Goal: Task Accomplishment & Management: Manage account settings

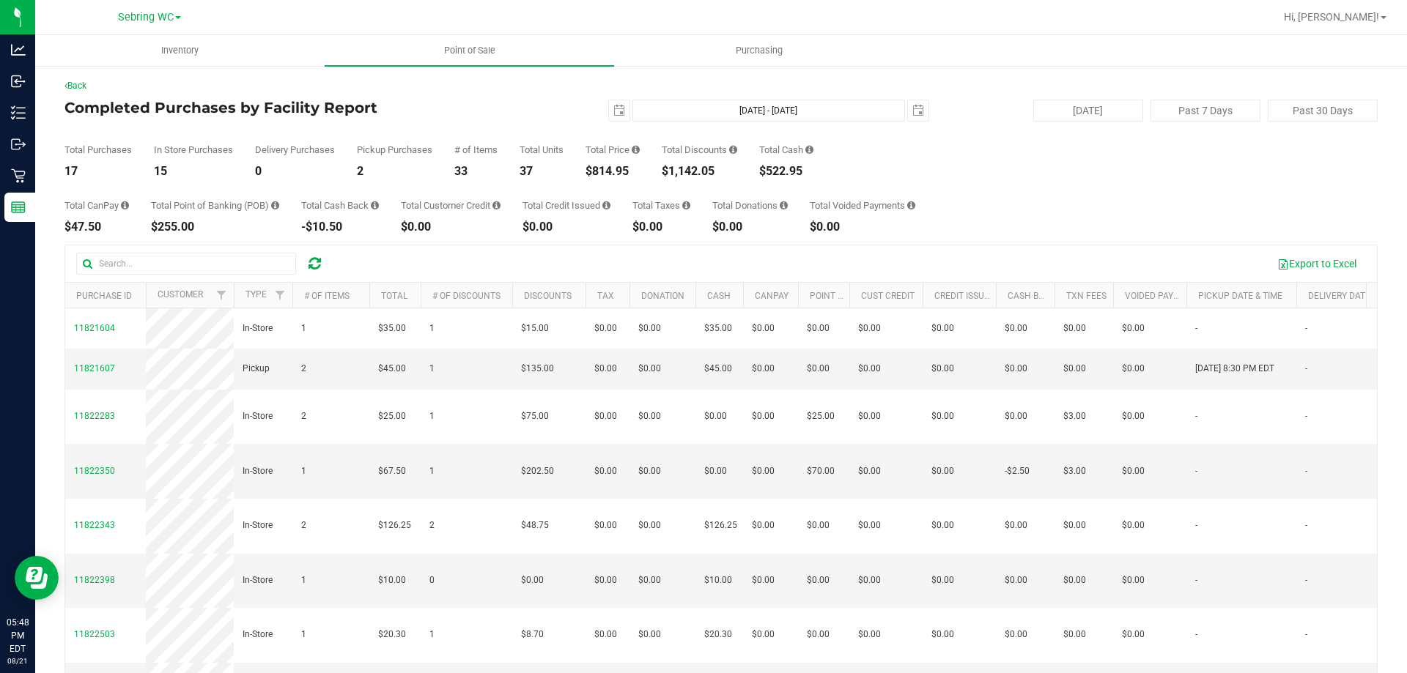
click at [179, 176] on div "15" at bounding box center [193, 172] width 79 height 12
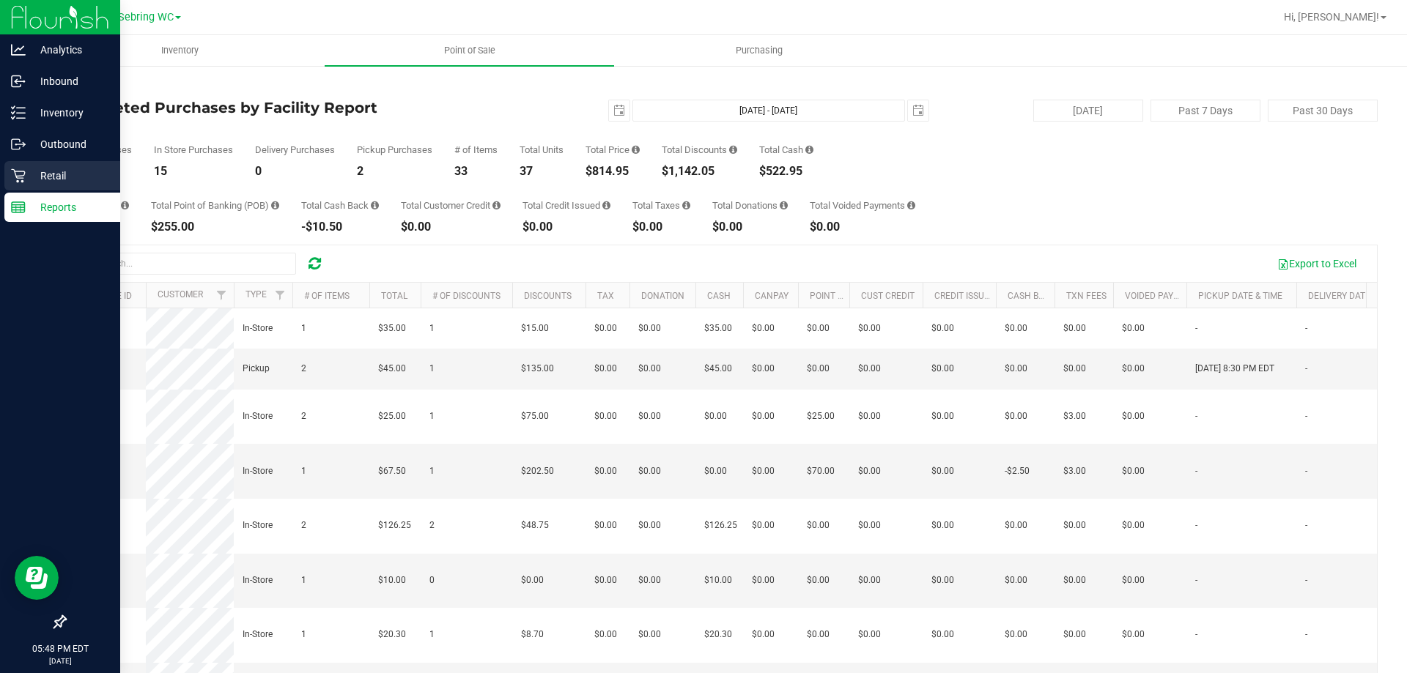
click at [45, 169] on p "Retail" at bounding box center [70, 176] width 88 height 18
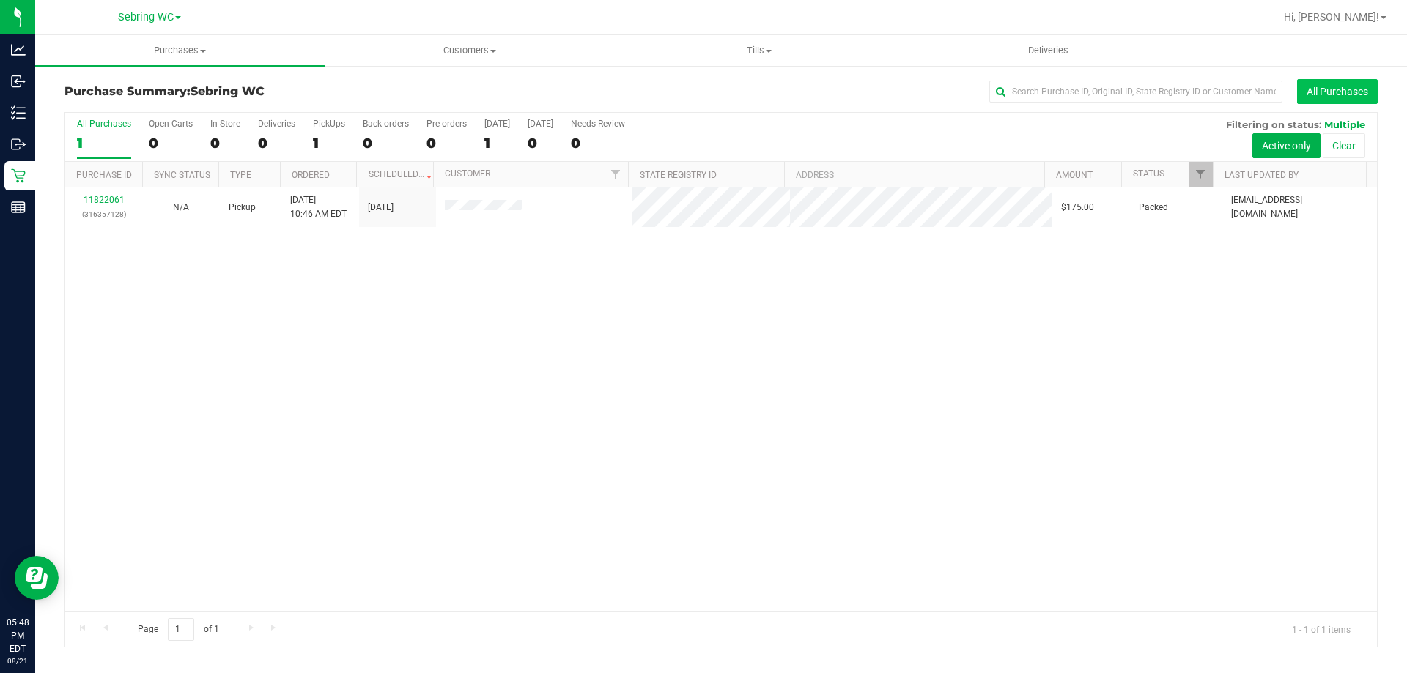
click at [1341, 95] on button "All Purchases" at bounding box center [1337, 91] width 81 height 25
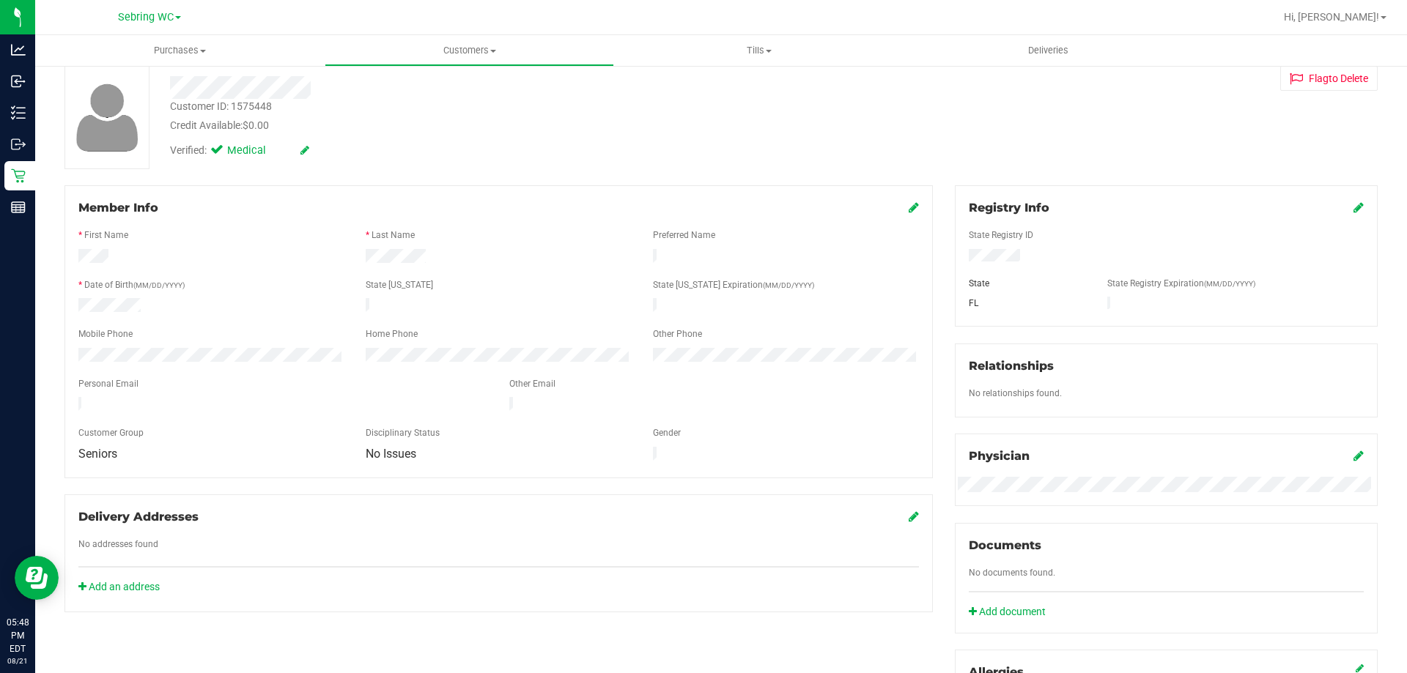
scroll to position [386, 0]
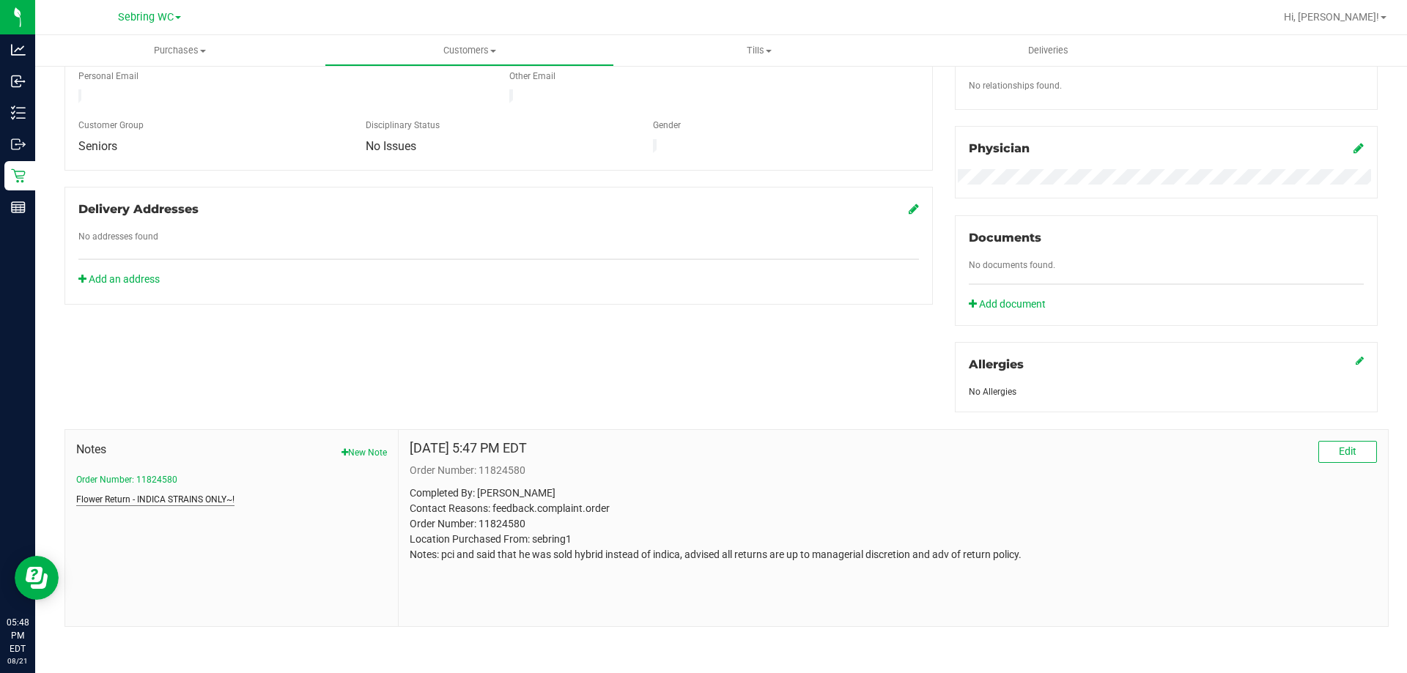
click at [183, 498] on button "Flower Return - INDICA STRAINS ONLY~!" at bounding box center [155, 499] width 158 height 13
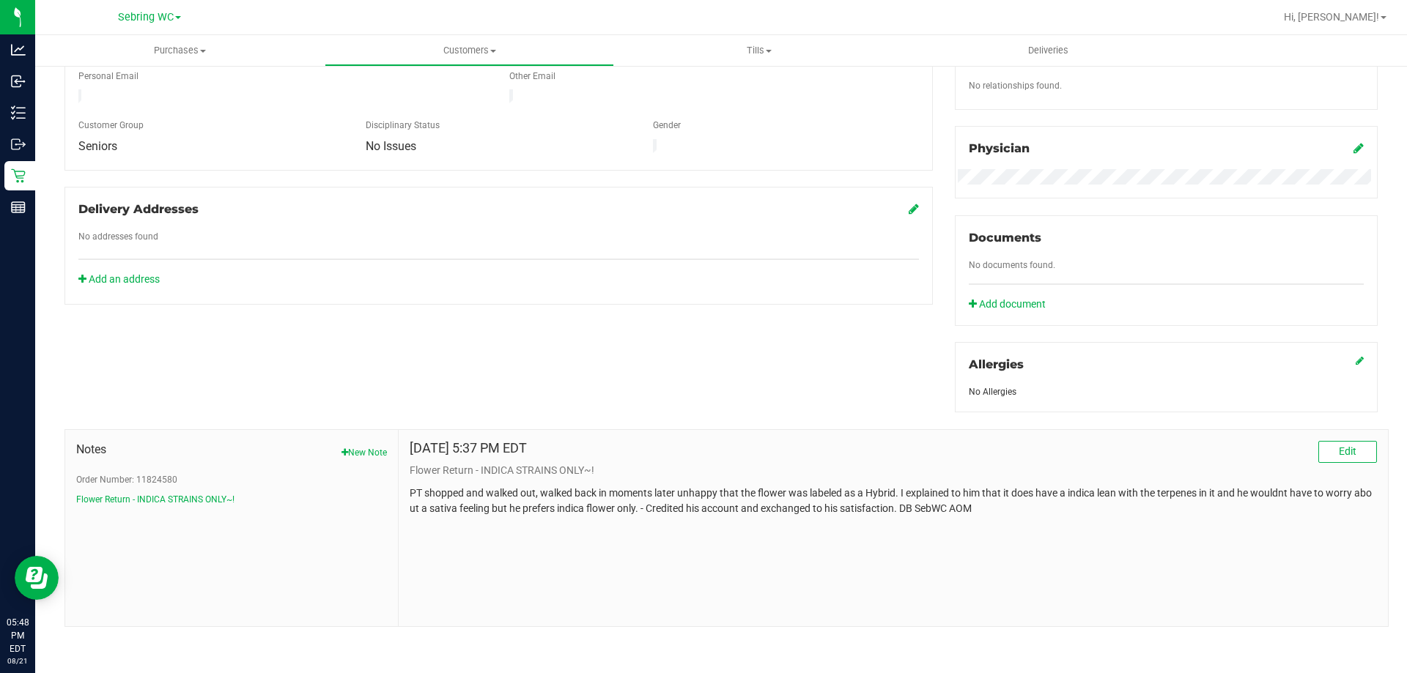
click at [477, 344] on div "Member Info * First Name * Last Name Preferred Name * Date of Birth (MM/DD/YYYY…" at bounding box center [720, 253] width 1335 height 750
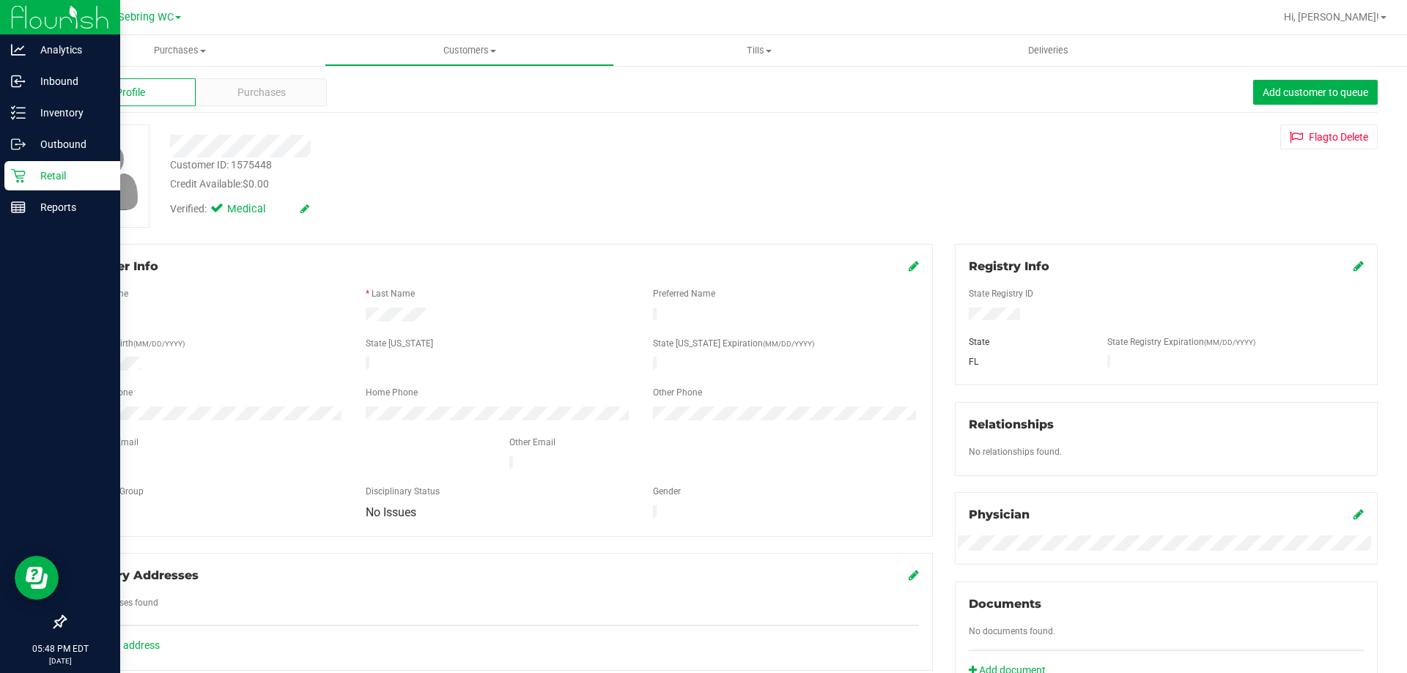
click at [29, 175] on p "Retail" at bounding box center [70, 176] width 88 height 18
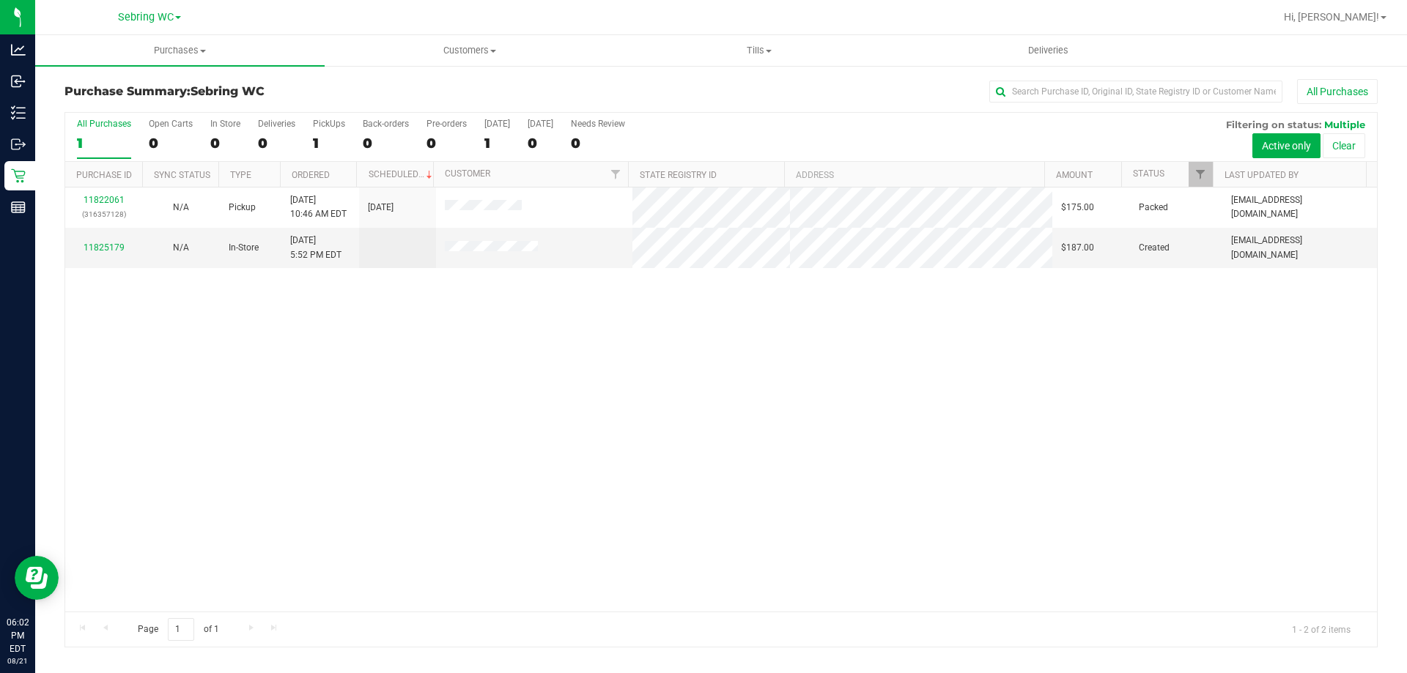
click at [1266, 51] on ul "Purchases Summary of purchases Fulfillment All purchases Customers All customer…" at bounding box center [738, 51] width 1407 height 32
click at [654, 372] on div "11822061 (316357128) N/A Pickup [DATE] 10:46 AM EDT 8/21/2025 $175.00 Packed [E…" at bounding box center [721, 400] width 1312 height 424
click at [1320, 90] on button "All Purchases" at bounding box center [1337, 91] width 81 height 25
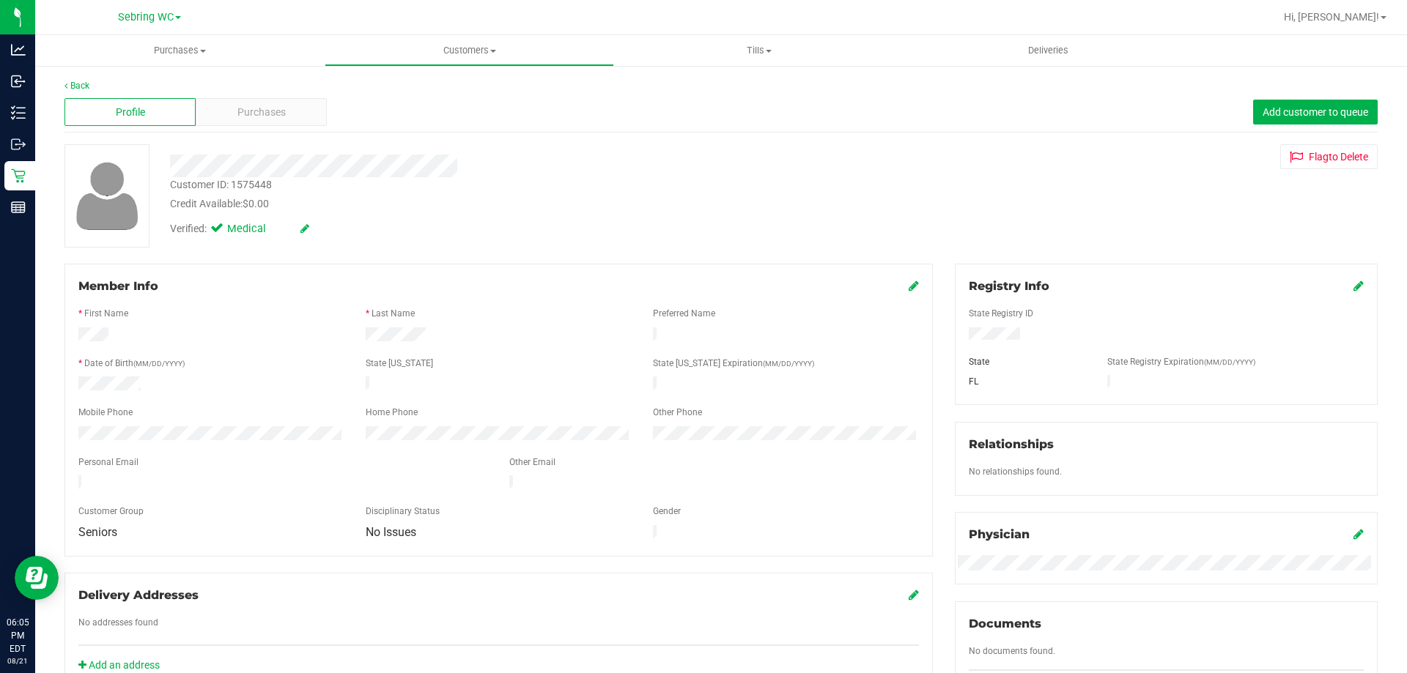
click at [909, 280] on icon at bounding box center [914, 286] width 10 height 12
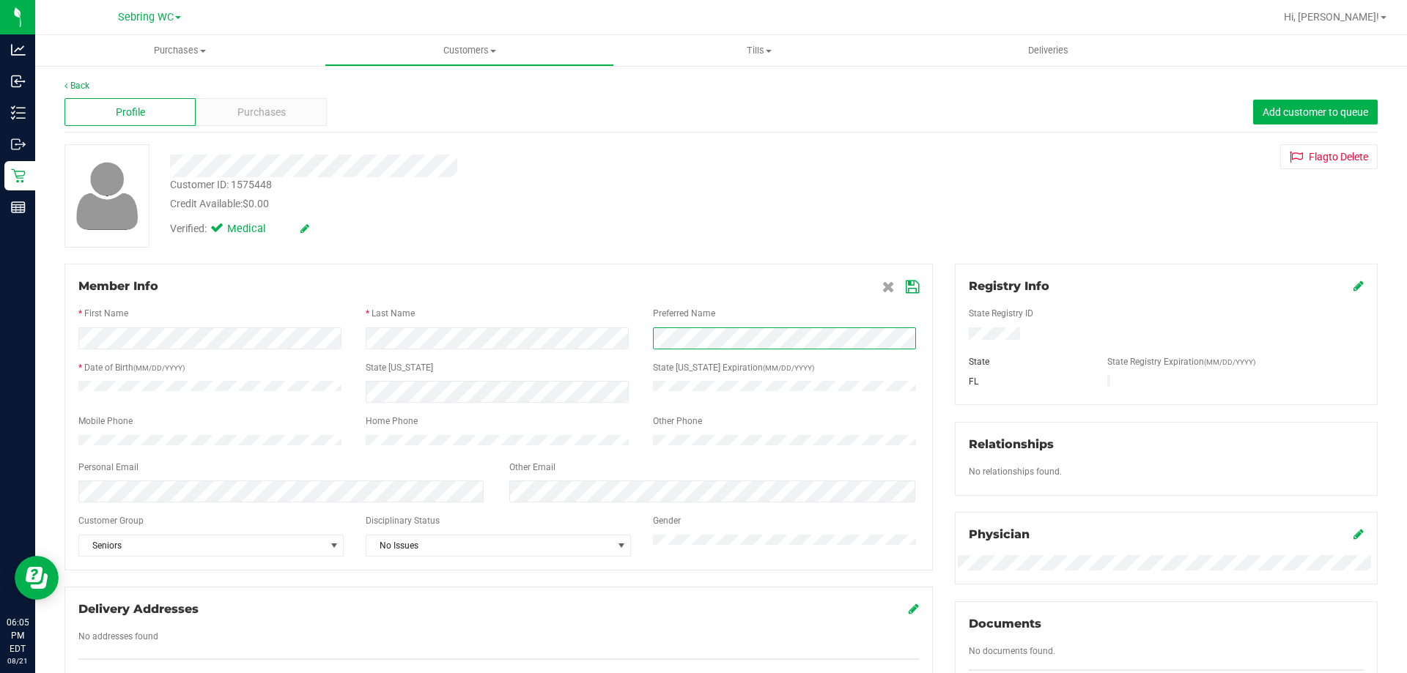
click at [605, 338] on div at bounding box center [498, 339] width 862 height 22
click at [906, 290] on icon at bounding box center [912, 287] width 13 height 12
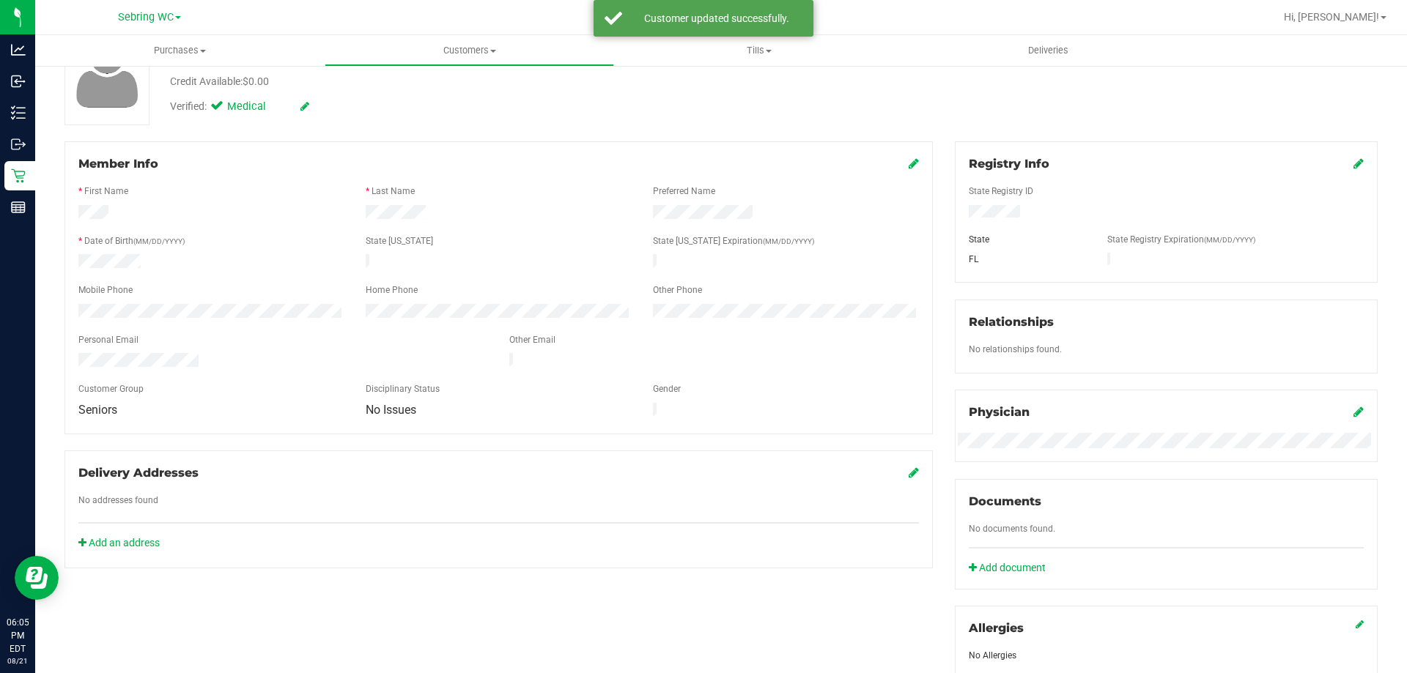
scroll to position [147, 0]
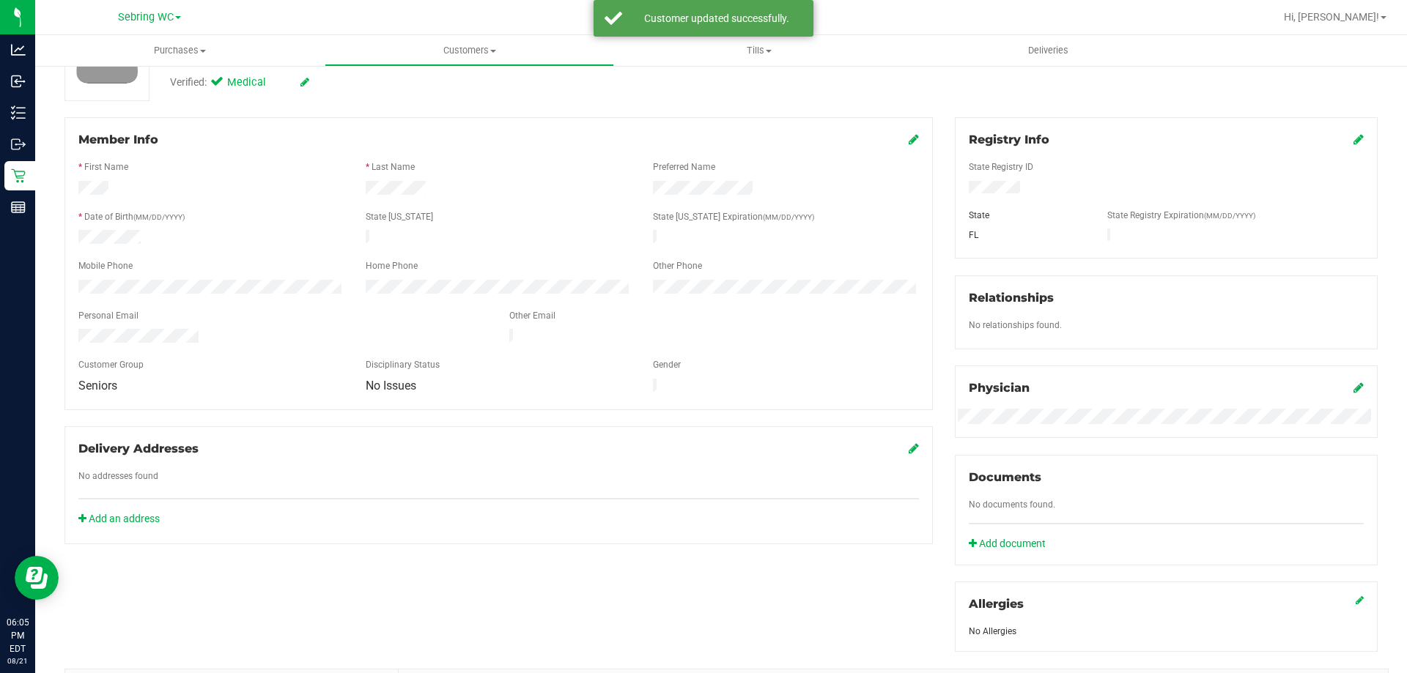
click at [909, 140] on icon at bounding box center [914, 139] width 10 height 12
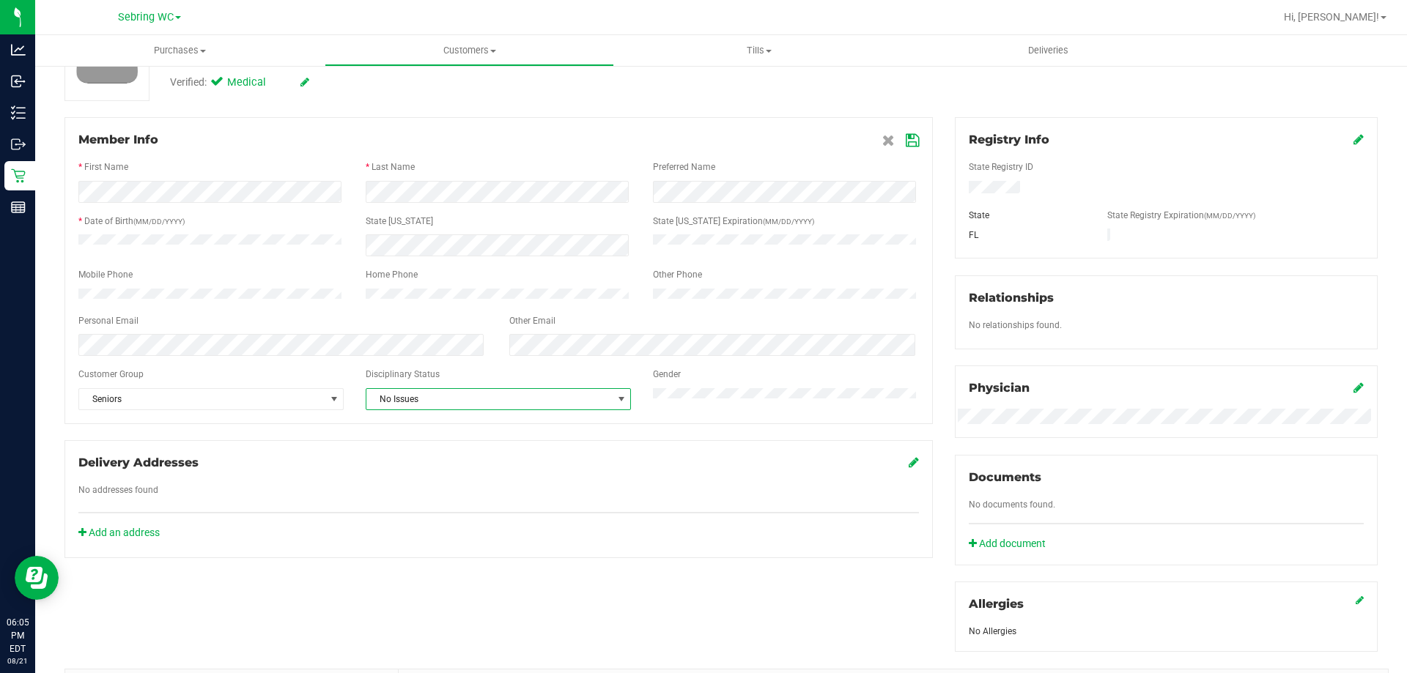
click at [386, 410] on span "No Issues" at bounding box center [488, 399] width 245 height 21
click at [383, 450] on li "Warning - Level 1" at bounding box center [495, 454] width 262 height 22
click at [906, 145] on icon at bounding box center [912, 141] width 13 height 12
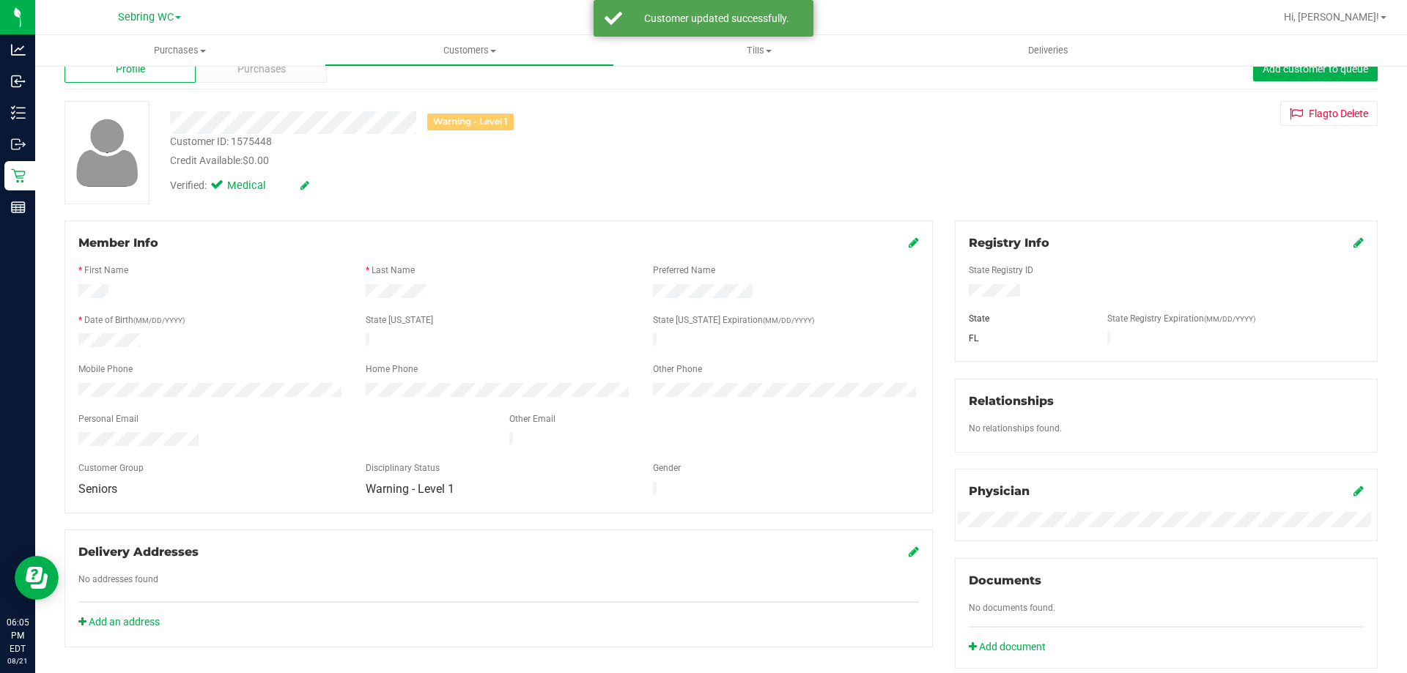
scroll to position [0, 0]
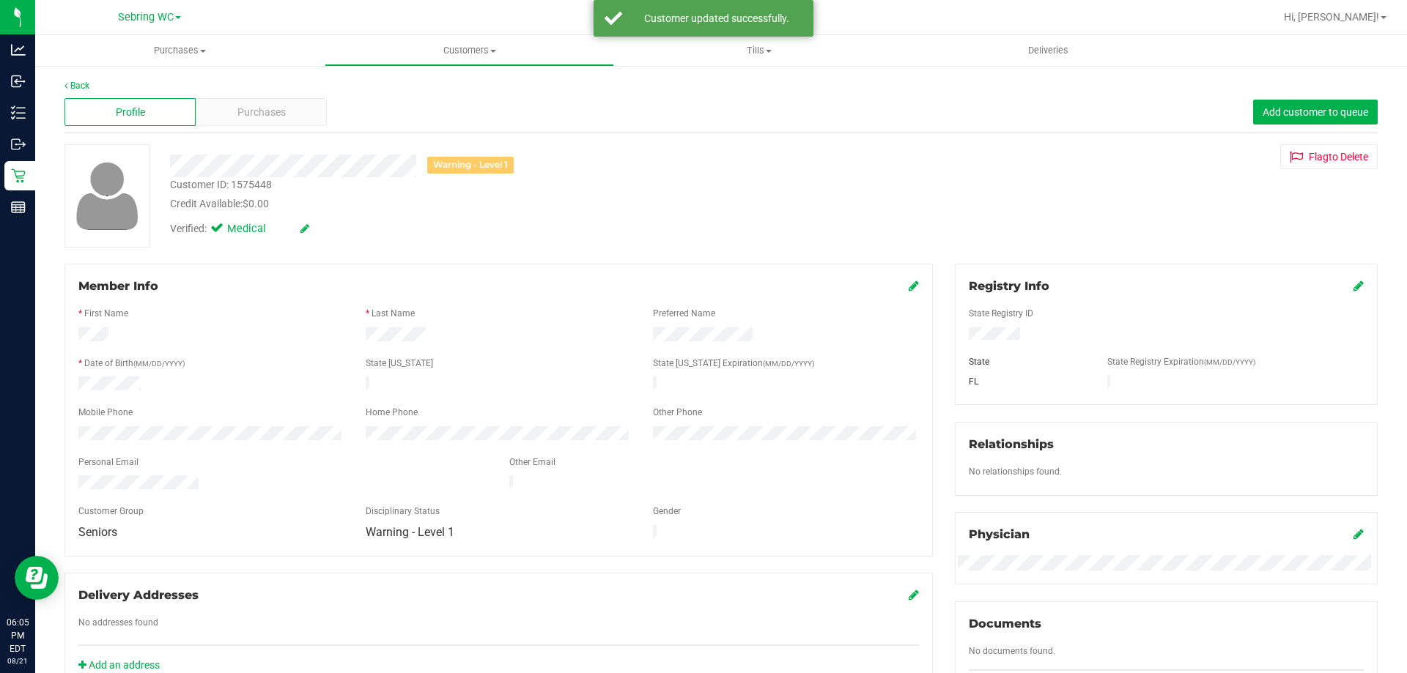
click at [495, 202] on div "Credit Available: $0.00" at bounding box center [493, 203] width 646 height 15
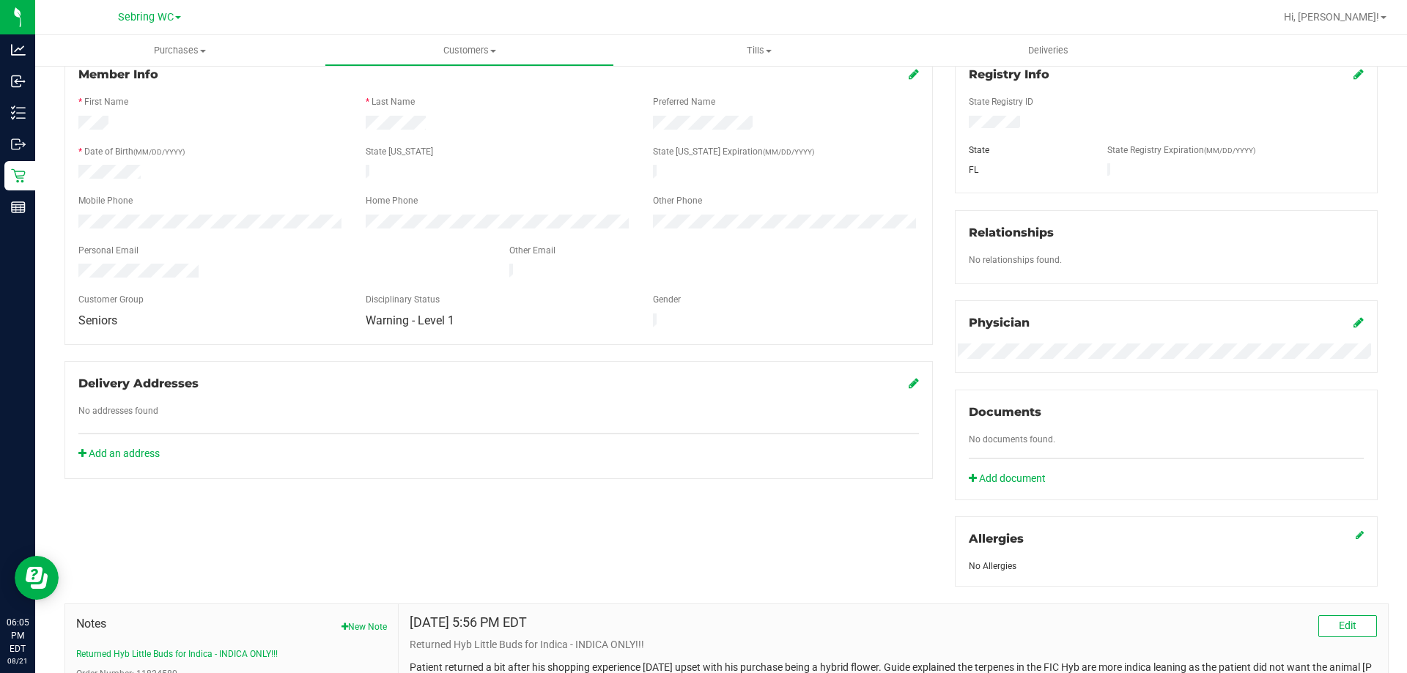
scroll to position [293, 0]
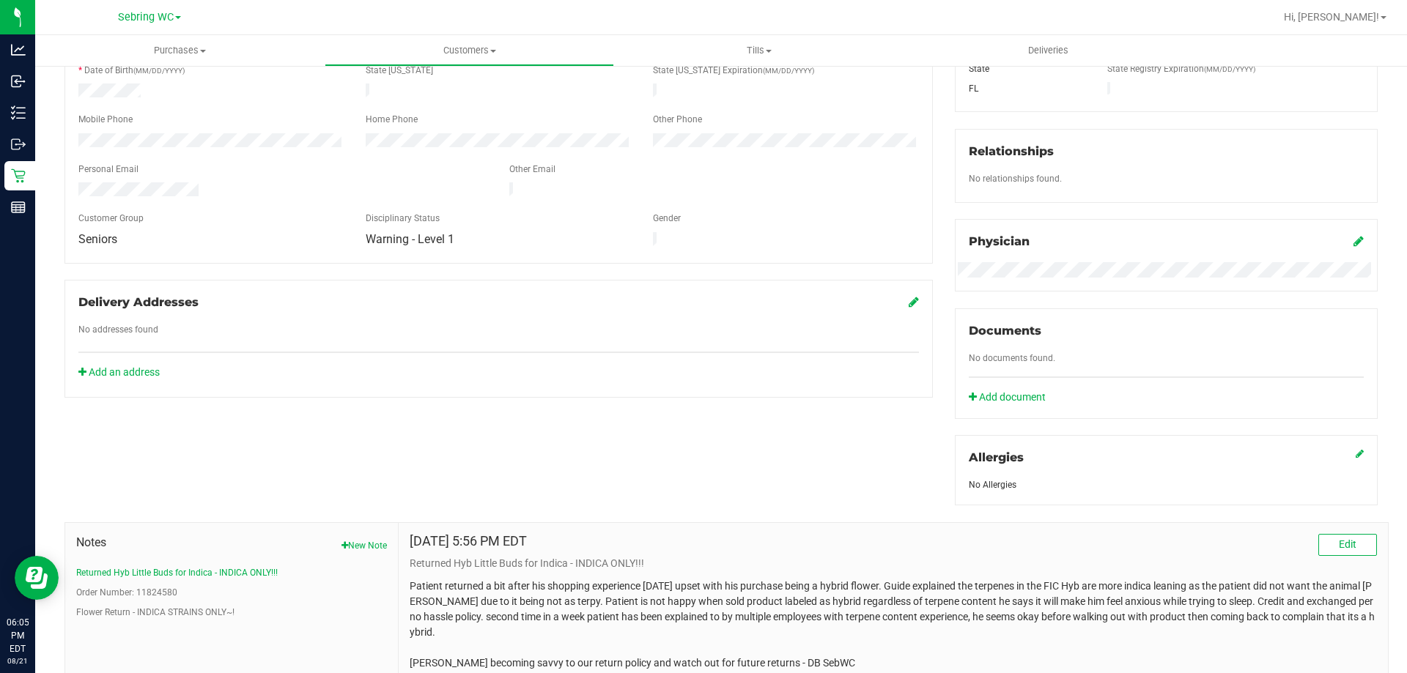
click at [371, 402] on div "Member Info * First Name * Last Name Preferred Name * Date of Birth (MM/DD/YYYY…" at bounding box center [720, 346] width 1335 height 750
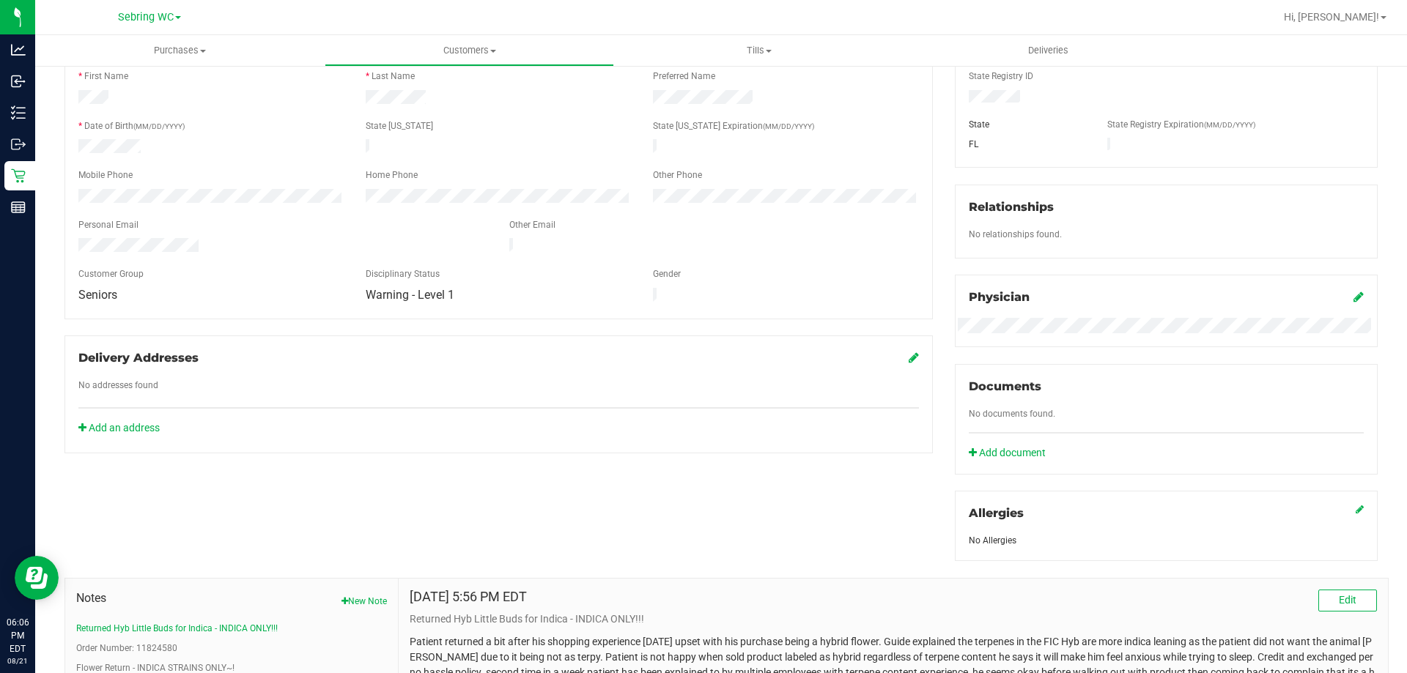
scroll to position [0, 0]
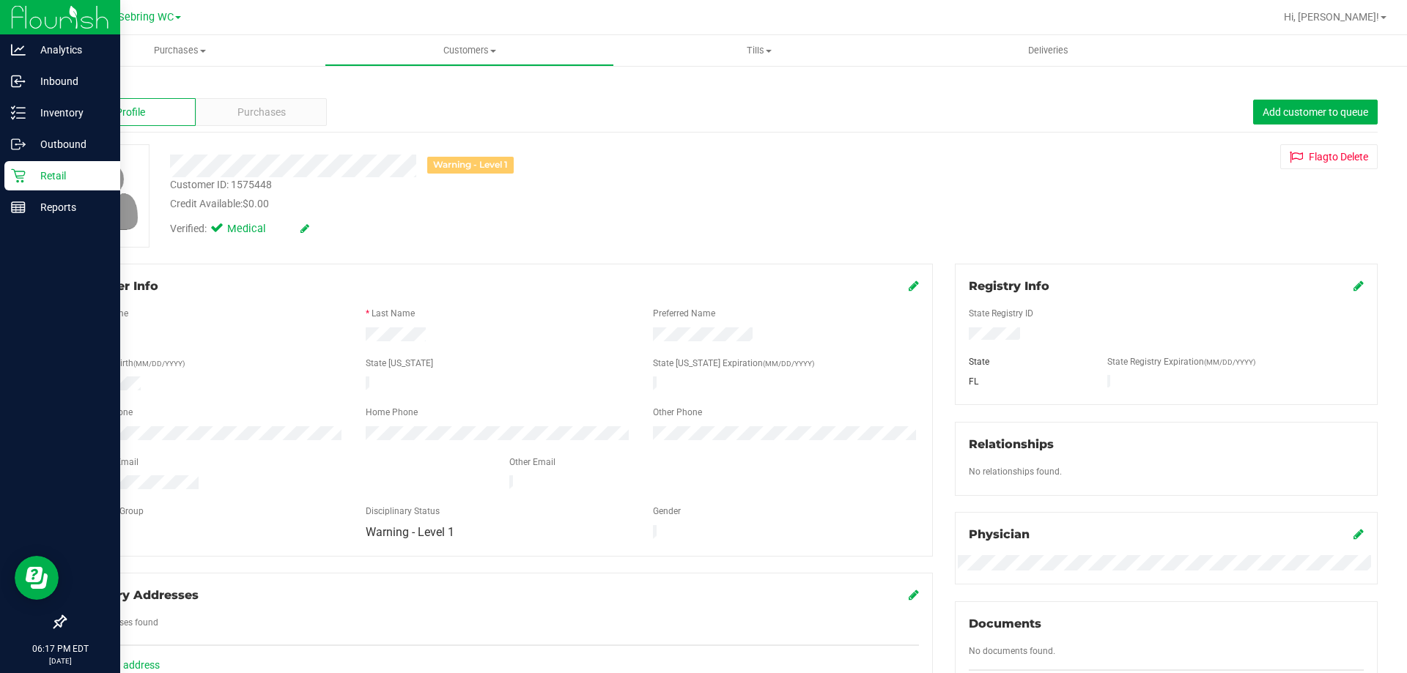
click at [23, 178] on icon at bounding box center [18, 176] width 14 height 14
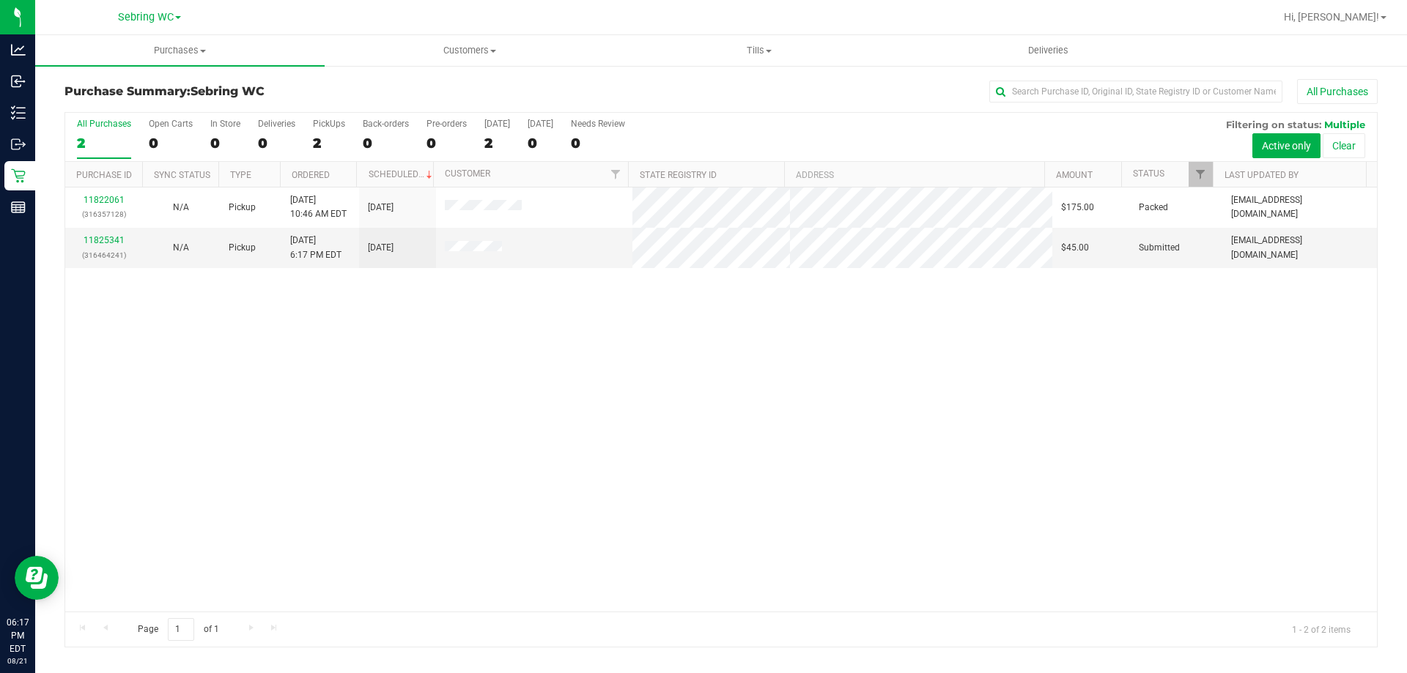
click at [564, 374] on div "11822061 (316357128) N/A Pickup [DATE] 10:46 AM EDT 8/21/2025 $175.00 Packed [E…" at bounding box center [721, 400] width 1312 height 424
click at [484, 375] on div "11822061 (316357128) N/A Pickup [DATE] 10:46 AM EDT 8/21/2025 $175.00 Packed [E…" at bounding box center [721, 400] width 1312 height 424
click at [562, 489] on div "11822061 (316357128) N/A Pickup [DATE] 10:46 AM EDT 8/21/2025 $175.00 Packed [E…" at bounding box center [721, 400] width 1312 height 424
